Goal: Task Accomplishment & Management: Manage account settings

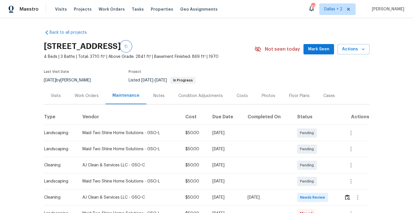
click at [131, 44] on button "button" at bounding box center [126, 46] width 10 height 10
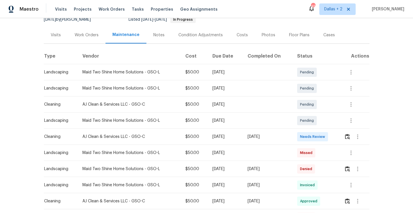
scroll to position [64, 0]
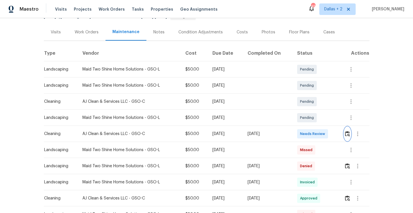
click at [349, 132] on img "button" at bounding box center [347, 133] width 5 height 5
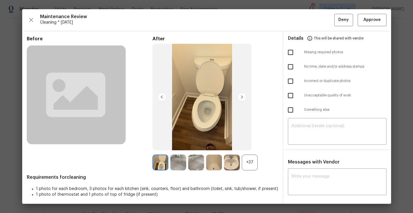
click at [253, 164] on div "+37" at bounding box center [250, 163] width 16 height 16
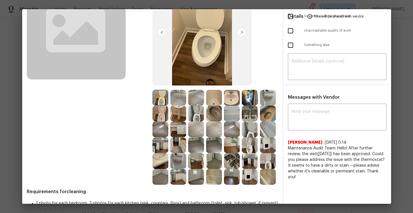
scroll to position [66, 0]
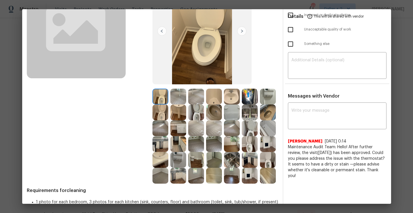
click at [162, 145] on img at bounding box center [160, 144] width 16 height 16
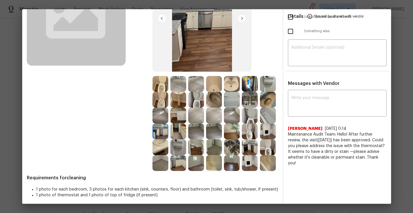
scroll to position [81, 0]
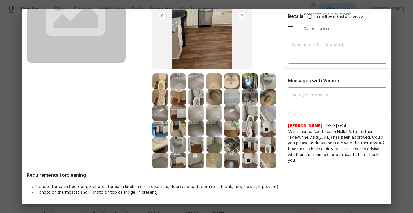
click at [246, 145] on img at bounding box center [250, 145] width 16 height 16
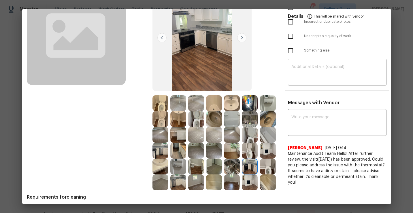
scroll to position [60, 0]
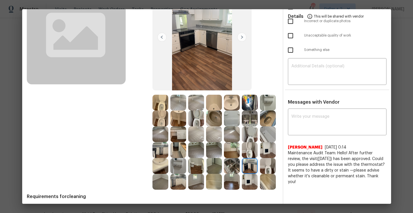
click at [265, 103] on img at bounding box center [268, 103] width 16 height 16
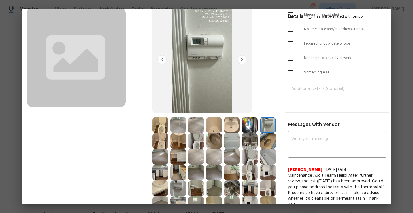
scroll to position [0, 0]
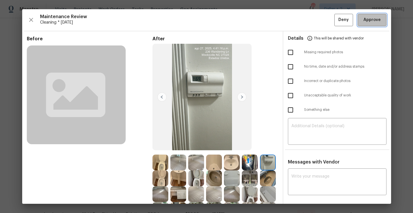
click at [363, 18] on span "Approve" at bounding box center [372, 19] width 20 height 7
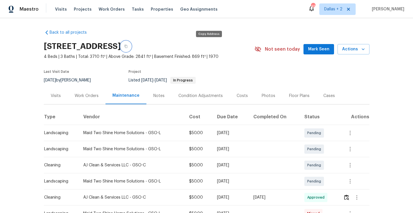
click at [127, 45] on icon "button" at bounding box center [125, 46] width 3 height 3
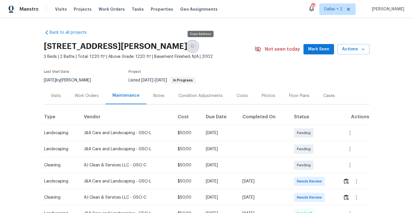
click at [198, 45] on button "button" at bounding box center [192, 46] width 10 height 10
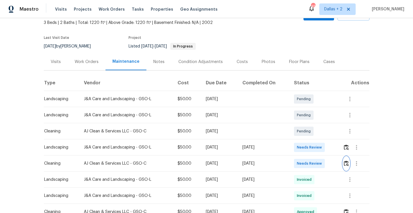
click at [348, 164] on img "button" at bounding box center [346, 163] width 5 height 5
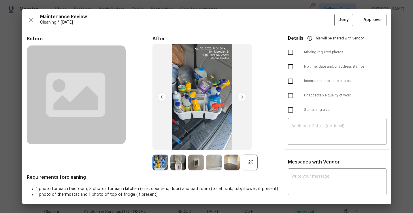
click at [258, 166] on div "+20" at bounding box center [215, 163] width 126 height 16
click at [252, 166] on div "+20" at bounding box center [250, 163] width 16 height 16
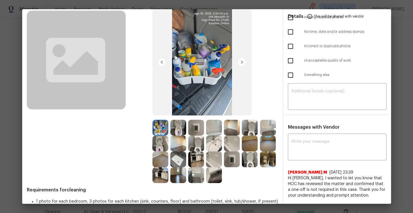
scroll to position [47, 0]
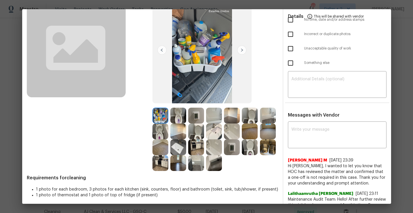
click at [215, 166] on img at bounding box center [214, 163] width 16 height 16
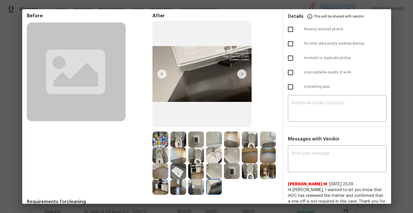
scroll to position [0, 0]
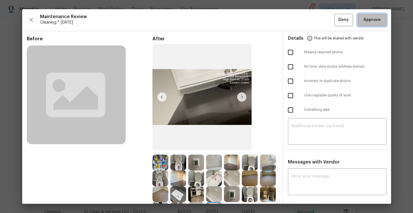
click at [372, 15] on button "Approve" at bounding box center [372, 20] width 29 height 12
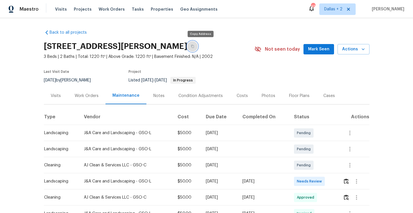
click at [198, 49] on button "button" at bounding box center [192, 46] width 10 height 10
click at [194, 45] on icon "button" at bounding box center [192, 46] width 3 height 3
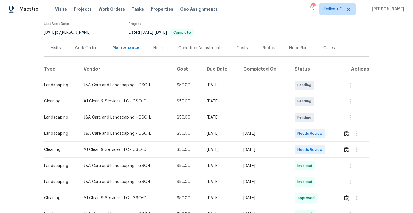
scroll to position [63, 0]
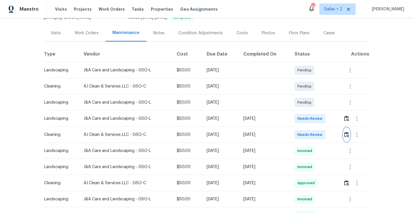
click at [347, 131] on button "button" at bounding box center [346, 135] width 7 height 14
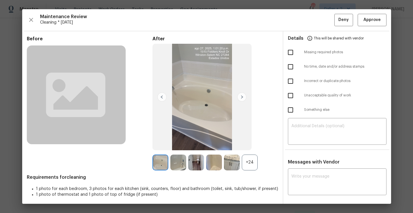
click at [251, 165] on div "+24" at bounding box center [250, 163] width 16 height 16
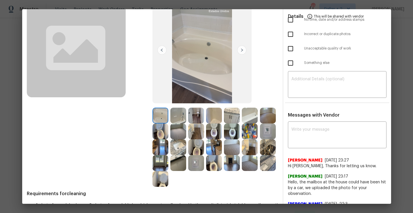
scroll to position [47, 0]
click at [268, 129] on img at bounding box center [268, 131] width 16 height 16
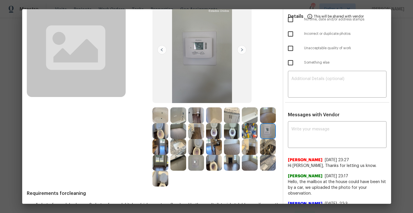
click at [162, 149] on img at bounding box center [160, 147] width 16 height 16
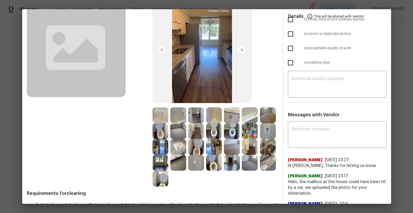
click at [176, 169] on img at bounding box center [178, 163] width 16 height 16
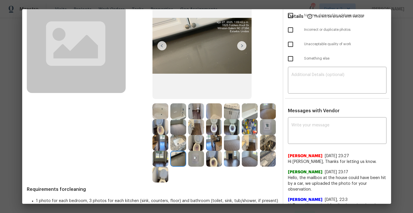
scroll to position [50, 0]
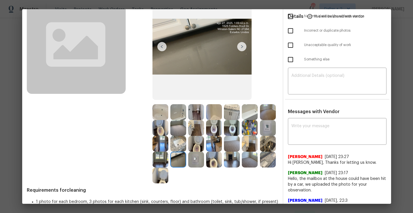
click at [155, 143] on img at bounding box center [160, 144] width 16 height 16
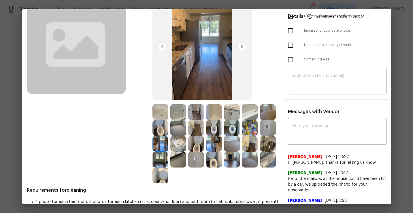
click at [180, 153] on img at bounding box center [178, 160] width 16 height 16
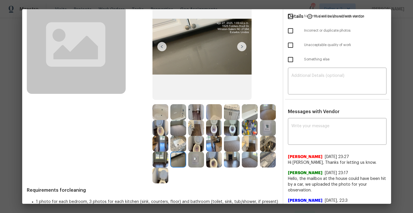
click at [195, 158] on img at bounding box center [196, 160] width 16 height 16
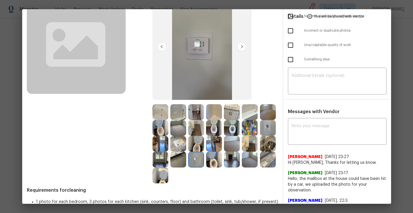
click at [176, 155] on img at bounding box center [178, 160] width 16 height 16
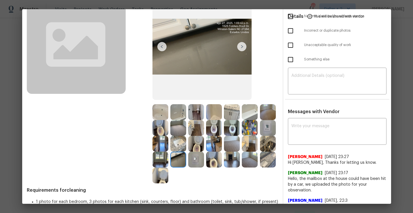
click at [270, 163] on img at bounding box center [268, 160] width 16 height 16
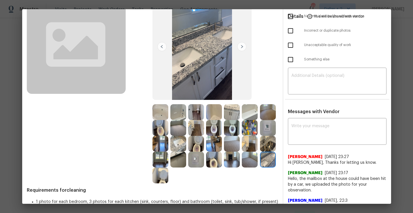
click at [244, 114] on img at bounding box center [250, 112] width 16 height 16
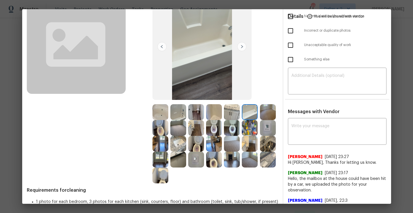
click at [233, 113] on img at bounding box center [232, 112] width 16 height 16
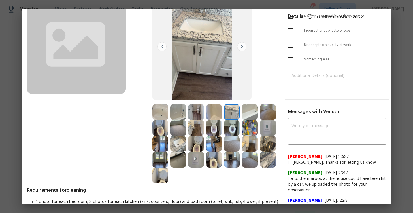
click at [213, 107] on img at bounding box center [214, 112] width 16 height 16
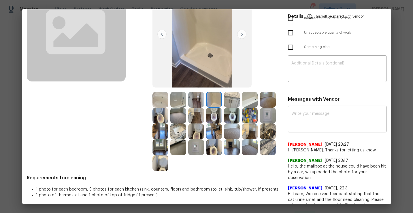
scroll to position [51, 0]
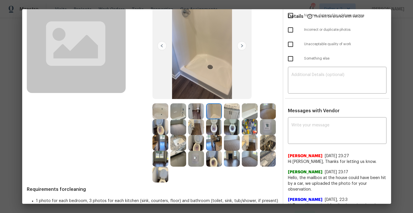
click at [201, 143] on img at bounding box center [196, 143] width 16 height 16
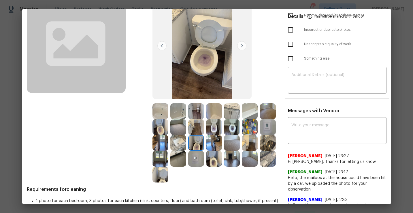
click at [215, 164] on img at bounding box center [214, 159] width 16 height 16
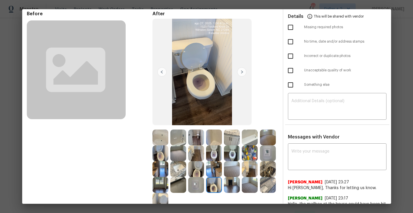
scroll to position [23, 0]
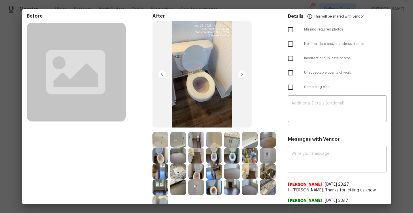
click at [194, 171] on img at bounding box center [196, 172] width 16 height 16
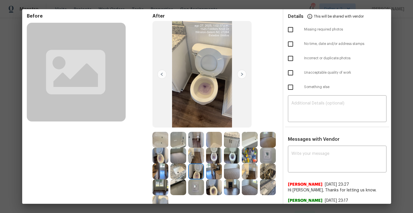
click at [254, 142] on img at bounding box center [250, 140] width 16 height 16
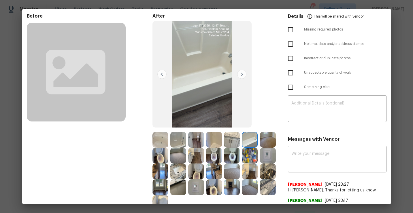
click at [267, 137] on img at bounding box center [268, 140] width 16 height 16
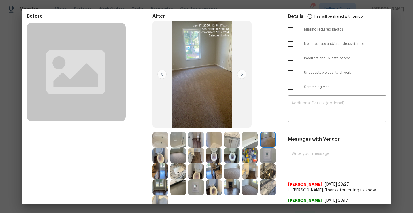
click at [269, 174] on img at bounding box center [268, 172] width 16 height 16
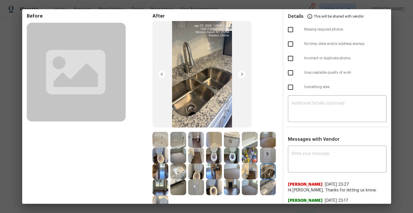
click at [163, 189] on img at bounding box center [160, 188] width 16 height 16
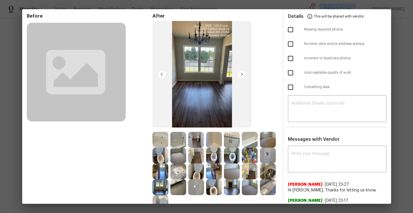
click at [188, 186] on img at bounding box center [196, 188] width 16 height 16
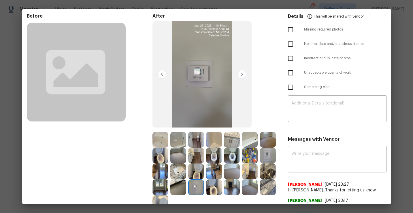
click at [185, 186] on img at bounding box center [178, 188] width 16 height 16
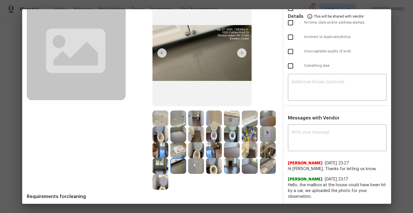
scroll to position [54, 0]
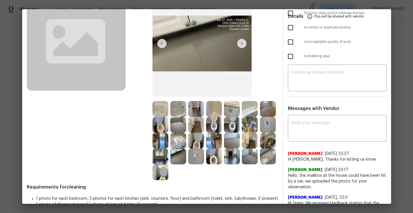
click at [214, 159] on img at bounding box center [214, 157] width 16 height 16
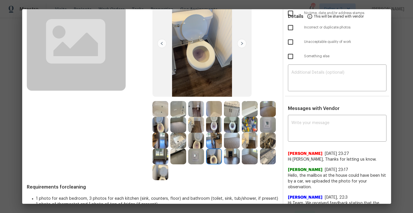
click at [229, 160] on img at bounding box center [232, 157] width 16 height 16
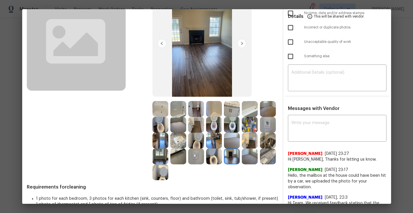
click at [251, 160] on img at bounding box center [250, 157] width 16 height 16
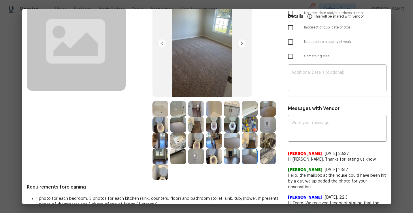
click at [269, 159] on img at bounding box center [268, 157] width 16 height 16
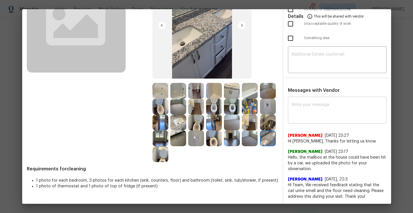
scroll to position [0, 0]
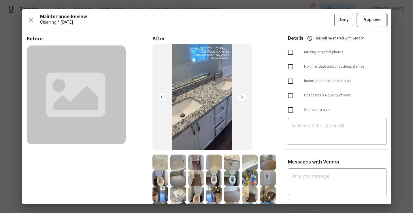
click at [369, 24] on button "Approve" at bounding box center [372, 20] width 29 height 12
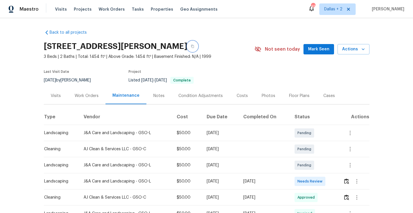
click at [194, 47] on icon "button" at bounding box center [192, 46] width 3 height 3
